Goal: Task Accomplishment & Management: Use online tool/utility

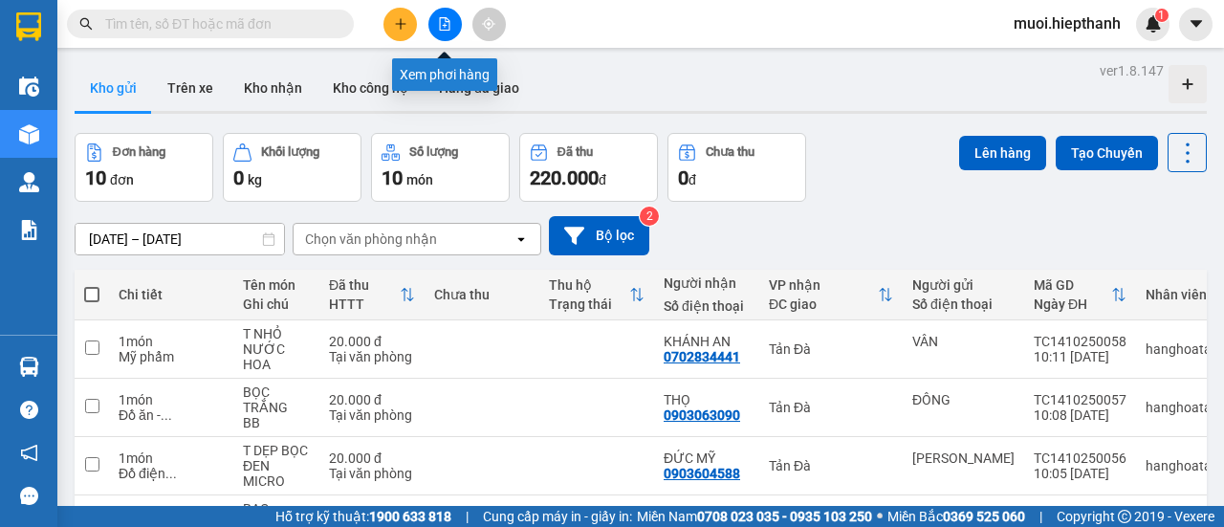
click at [446, 29] on icon "file-add" at bounding box center [444, 23] width 13 height 13
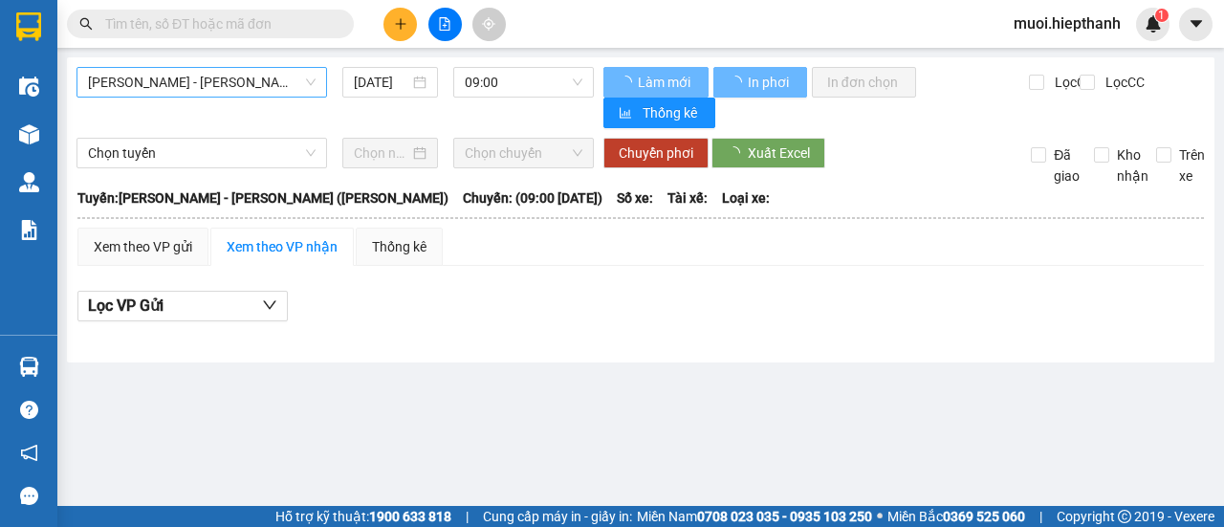
click at [273, 81] on span "[PERSON_NAME] - [PERSON_NAME] ([PERSON_NAME])" at bounding box center [201, 82] width 227 height 29
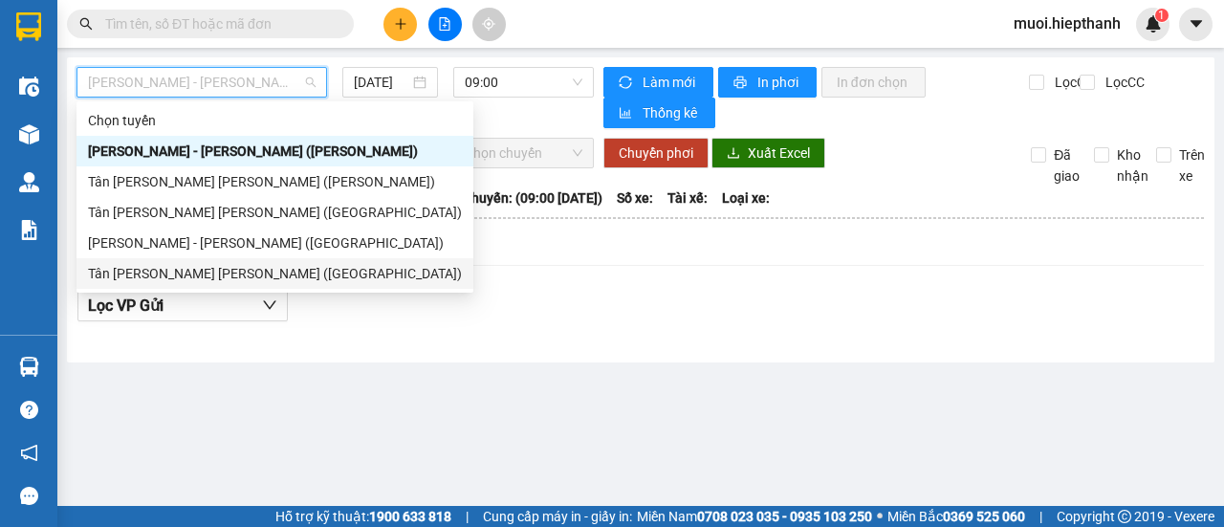
click at [162, 269] on div "Tân [PERSON_NAME] [PERSON_NAME] ([GEOGRAPHIC_DATA])" at bounding box center [275, 273] width 374 height 21
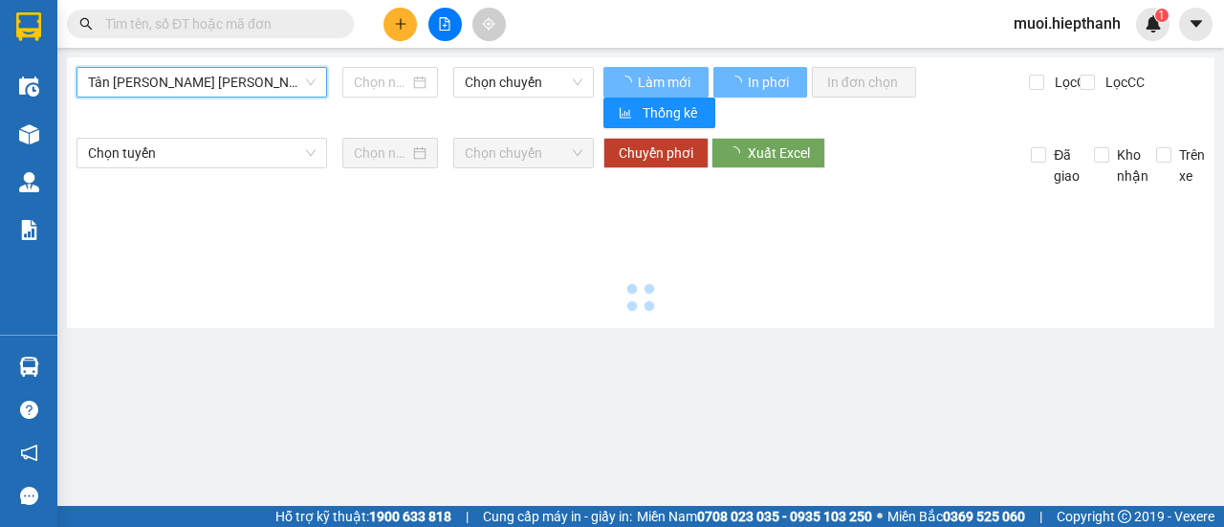
type input "[DATE]"
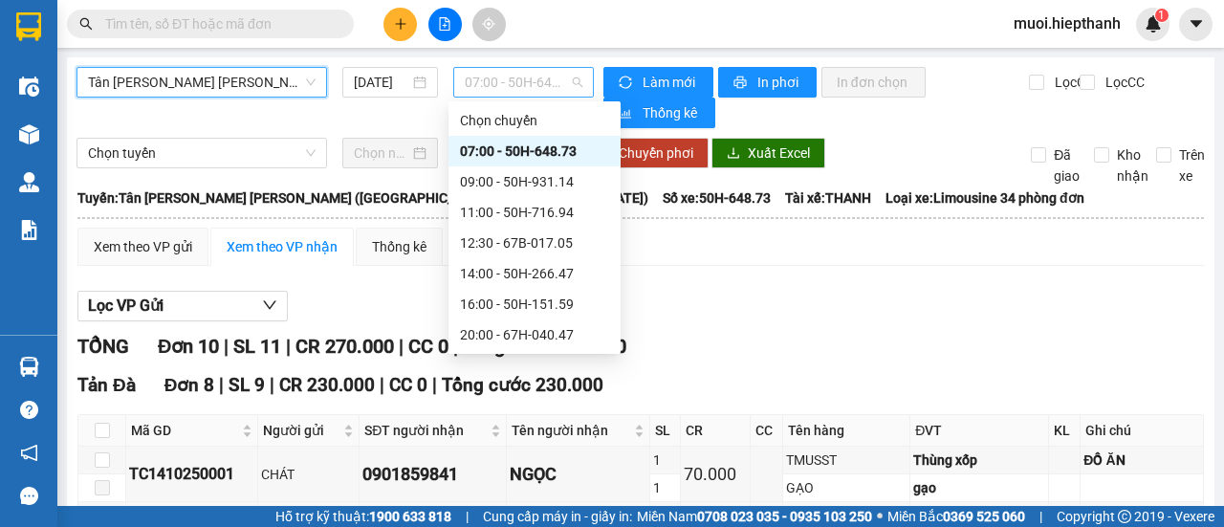
click at [531, 78] on span "07:00 - 50H-648.73" at bounding box center [523, 82] width 117 height 29
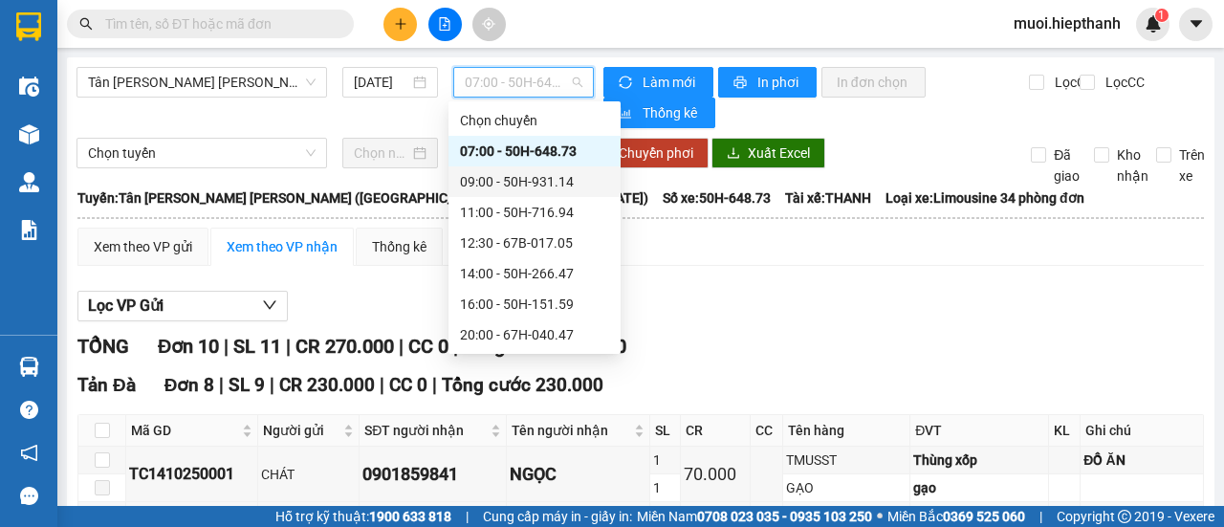
click at [487, 184] on div "09:00 - 50H-931.14" at bounding box center [534, 181] width 149 height 21
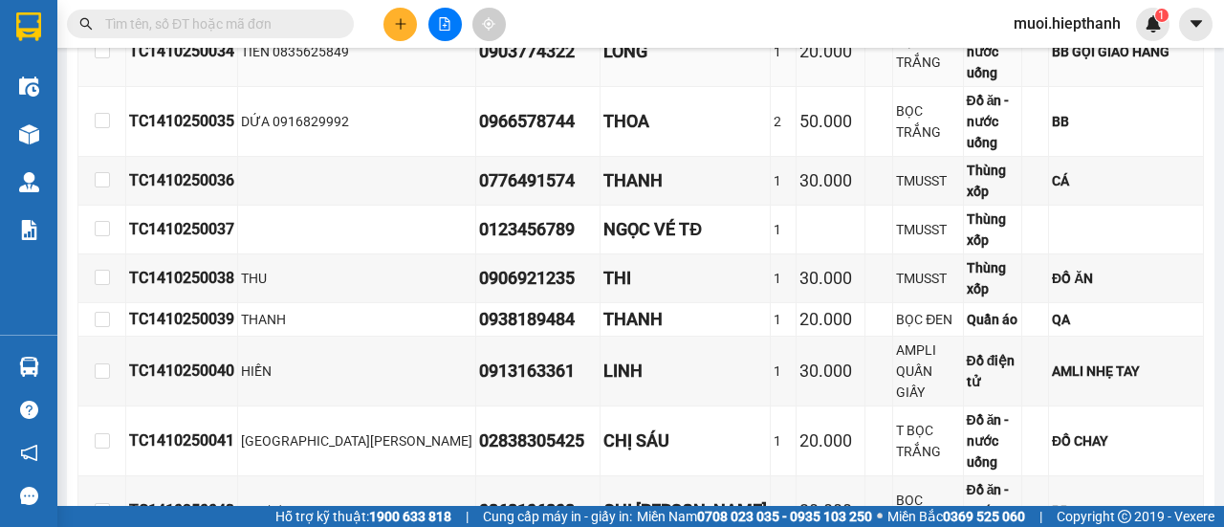
scroll to position [1975, 0]
